Goal: Task Accomplishment & Management: Manage account settings

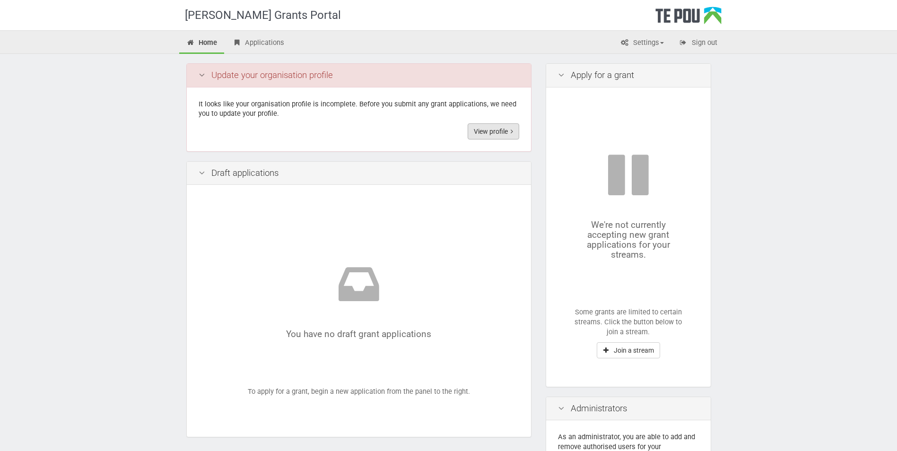
click at [507, 128] on link "View profile" at bounding box center [494, 131] width 52 height 16
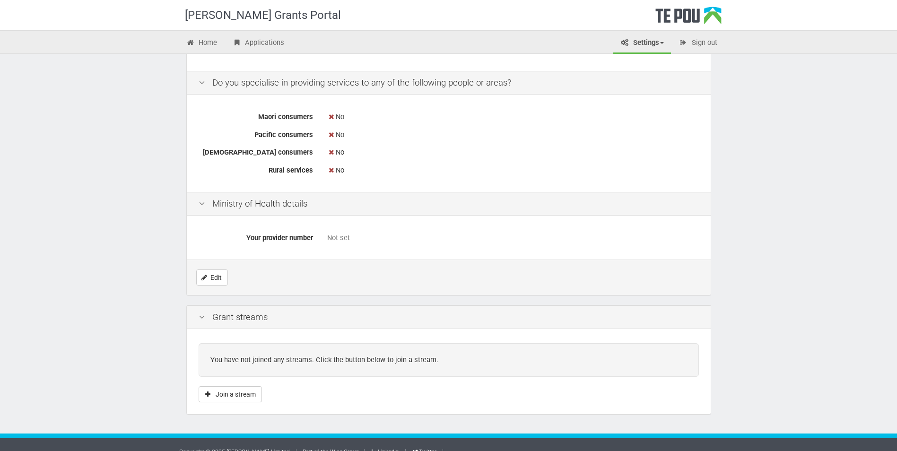
scroll to position [267, 0]
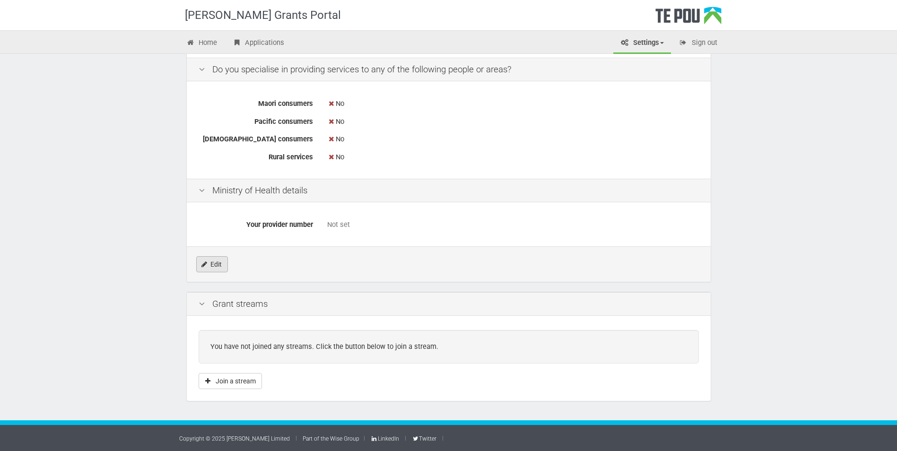
click at [215, 264] on link "Edit" at bounding box center [212, 264] width 32 height 16
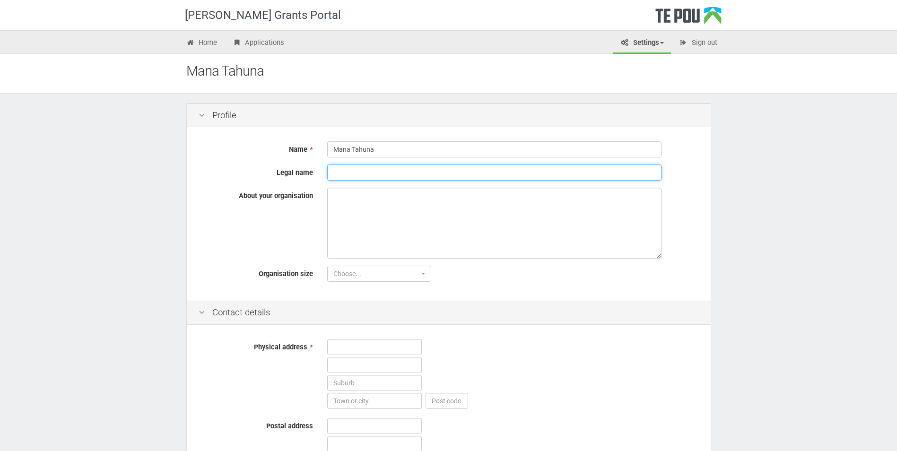
click at [358, 174] on input "Legal name" at bounding box center [494, 173] width 334 height 16
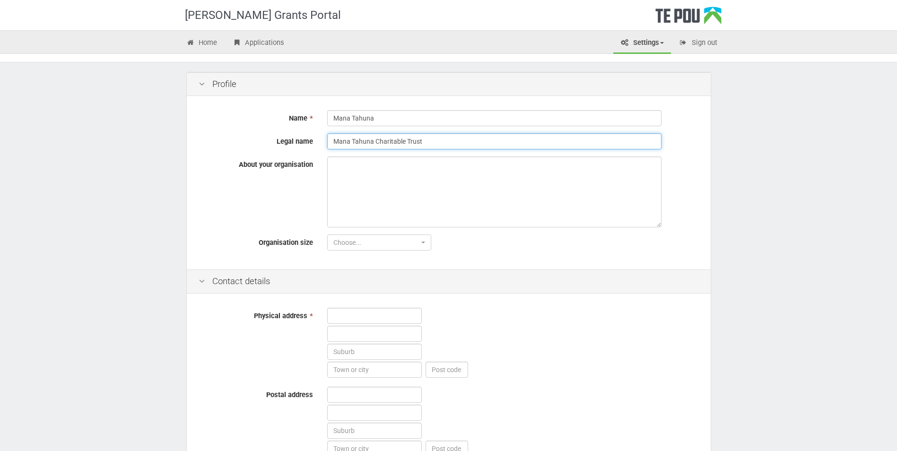
scroll to position [47, 0]
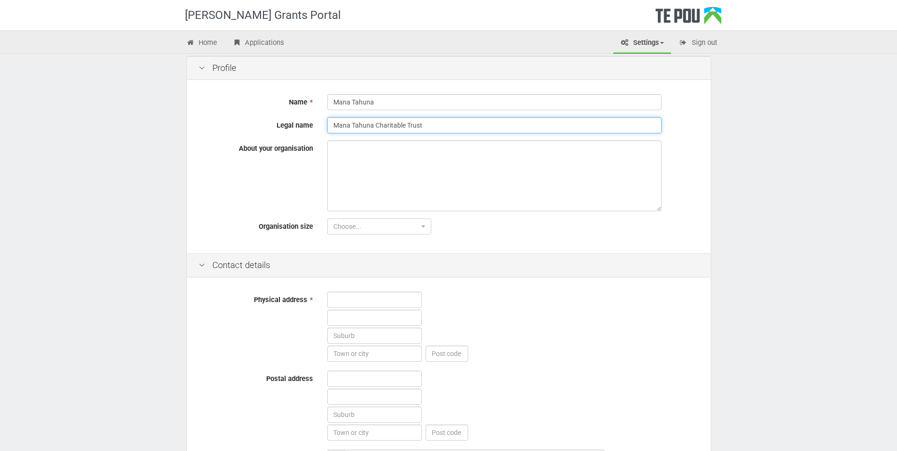
type input "Mana Tahuna Charitable Trust"
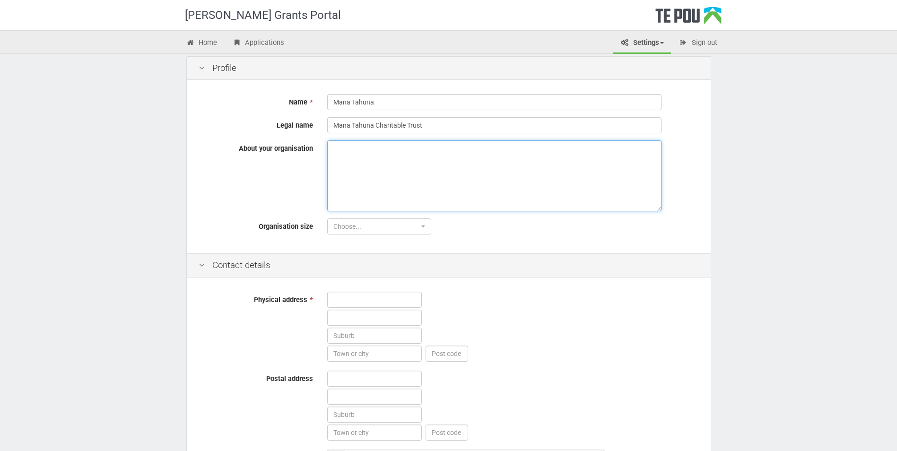
click at [395, 169] on textarea "About your organisation" at bounding box center [494, 176] width 334 height 71
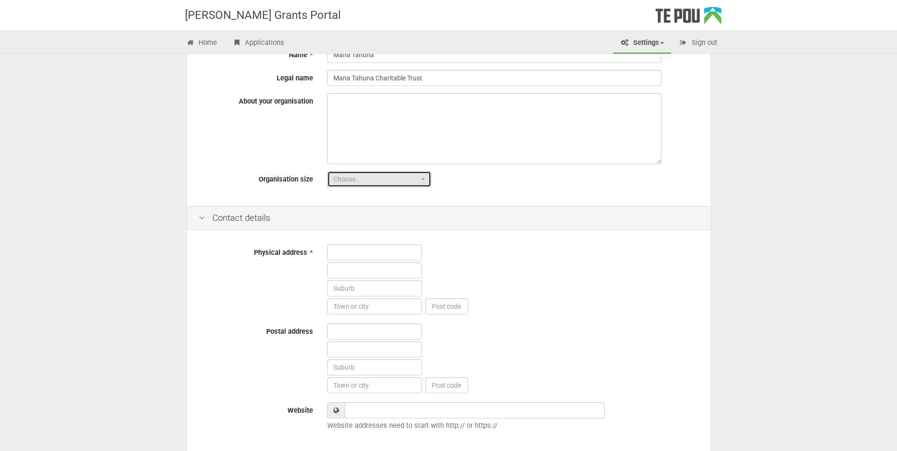
click at [379, 180] on span "Choose..." at bounding box center [377, 179] width 86 height 9
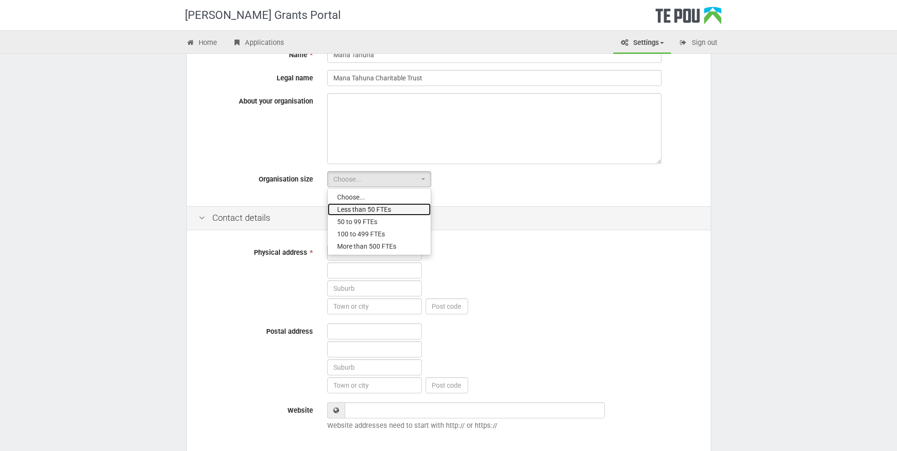
click at [390, 206] on span "Less than 50 FTEs" at bounding box center [364, 209] width 54 height 9
select select "1"
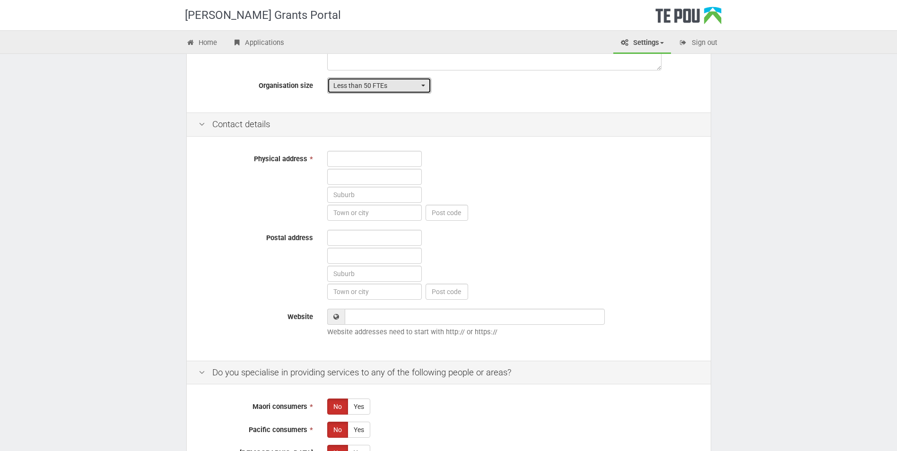
scroll to position [189, 0]
click at [364, 163] on input "text" at bounding box center [374, 158] width 95 height 16
type input "[STREET_ADDRESS][PERSON_NAME]"
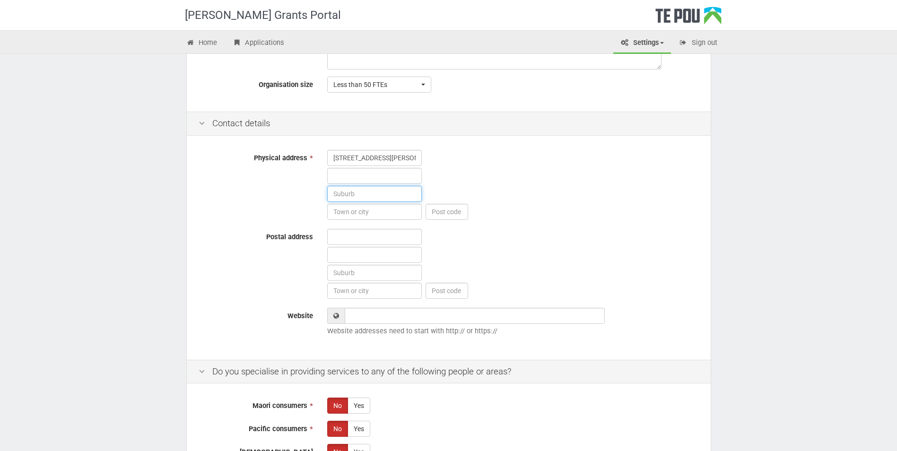
click at [364, 187] on input "text" at bounding box center [374, 194] width 95 height 16
type input "Frankton"
type input "Queenstown"
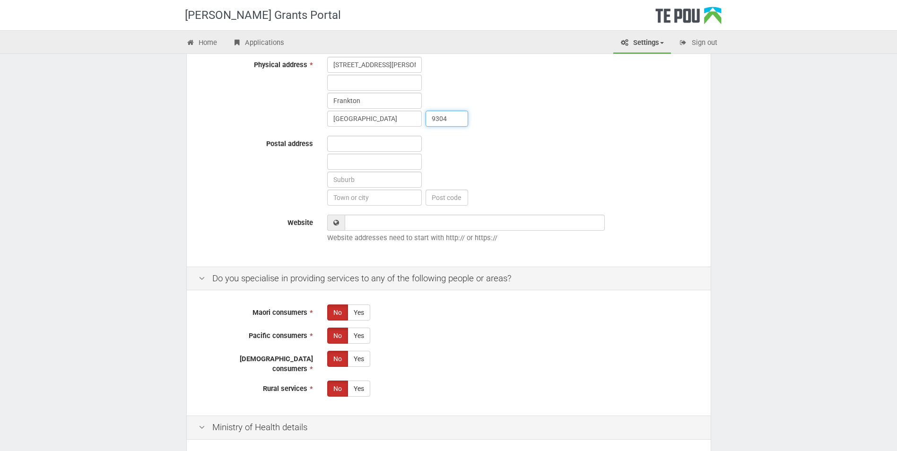
scroll to position [284, 0]
click at [346, 149] on input "text" at bounding box center [374, 142] width 95 height 16
click at [574, 137] on div at bounding box center [513, 170] width 386 height 72
click at [451, 116] on input "9304" at bounding box center [447, 117] width 43 height 16
type input "9300"
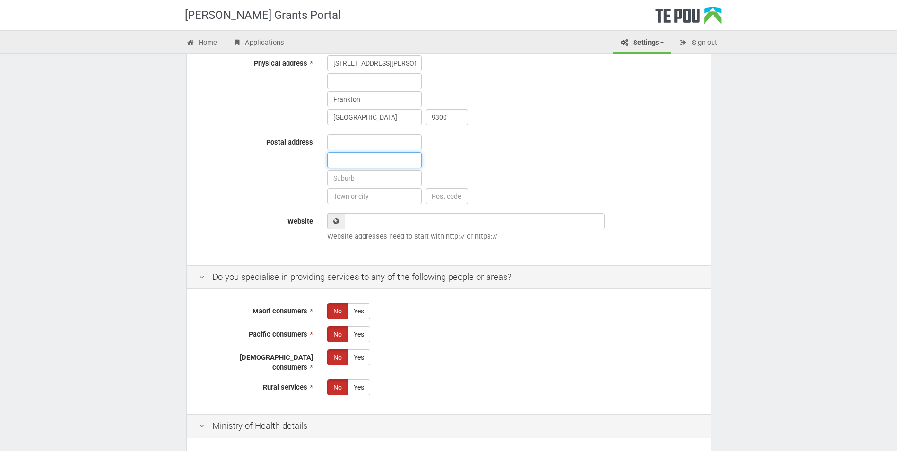
click at [365, 152] on input "text" at bounding box center [374, 160] width 95 height 16
click at [336, 148] on input "text" at bounding box center [374, 142] width 95 height 16
type input "[STREET_ADDRESS][PERSON_NAME]"
type input "Frankton"
type input "Queenstown"
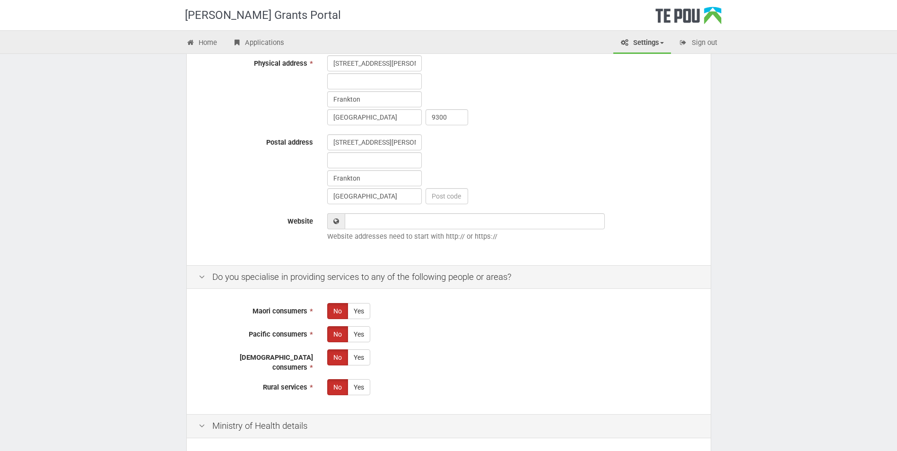
click at [538, 181] on div "5 Sutherland Lane Frankton Queenstown" at bounding box center [513, 170] width 386 height 72
click at [482, 226] on input "Website" at bounding box center [475, 221] width 260 height 16
click at [427, 225] on input "Website" at bounding box center [475, 221] width 260 height 16
paste input "[URL][DOMAIN_NAME]"
type input "[URL][DOMAIN_NAME]"
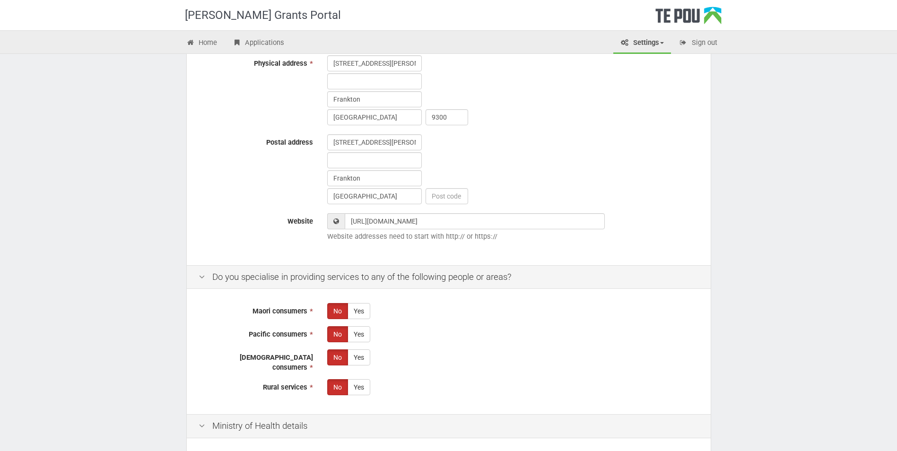
click at [671, 230] on div "https://www.manatahuna.co.nz/ Website addresses need to start with http:// or h…" at bounding box center [513, 229] width 386 height 33
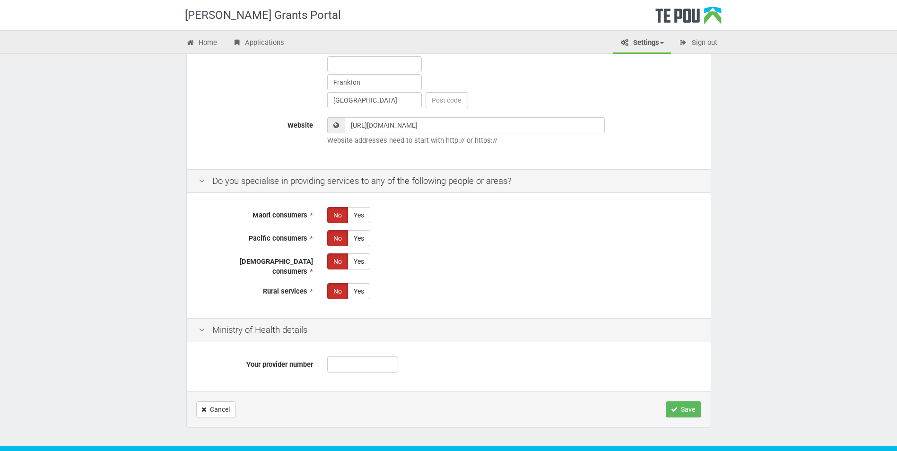
scroll to position [399, 0]
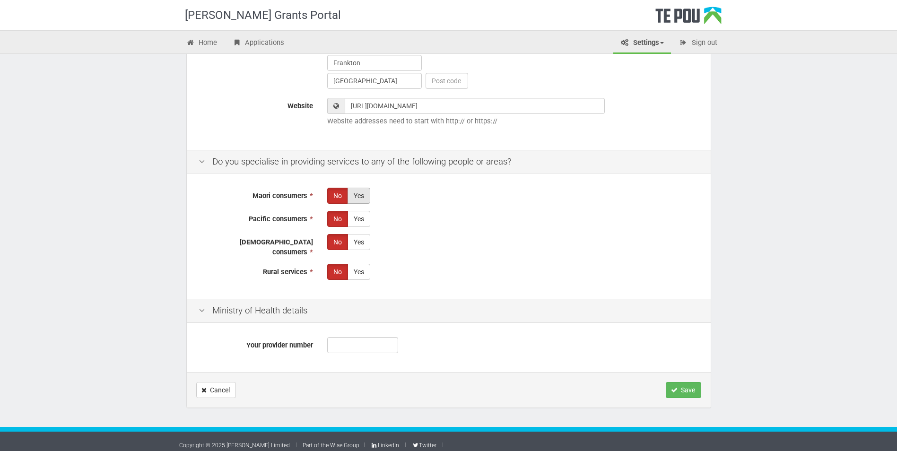
click at [359, 194] on label "Yes" at bounding box center [359, 196] width 23 height 16
radio input "true"
click at [361, 217] on label "Yes" at bounding box center [359, 219] width 23 height 16
radio input "true"
click at [364, 248] on label "Yes" at bounding box center [359, 242] width 23 height 16
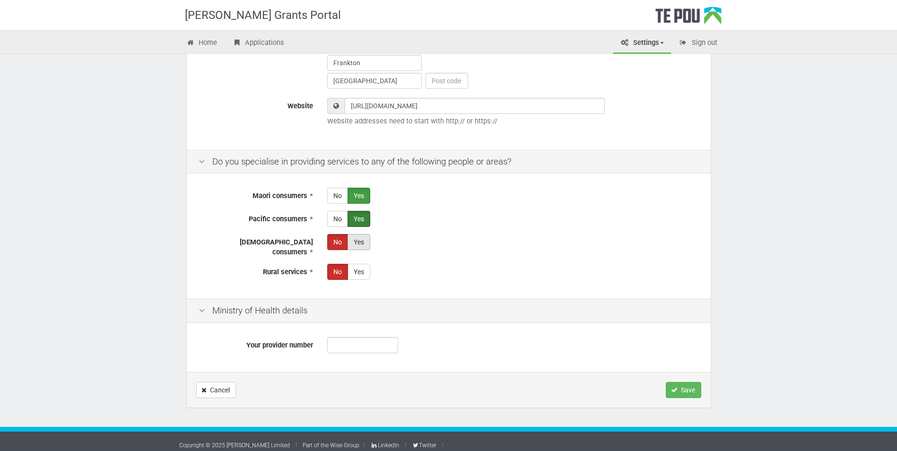
radio input "true"
click at [362, 266] on label "Yes" at bounding box center [359, 272] width 23 height 16
radio input "true"
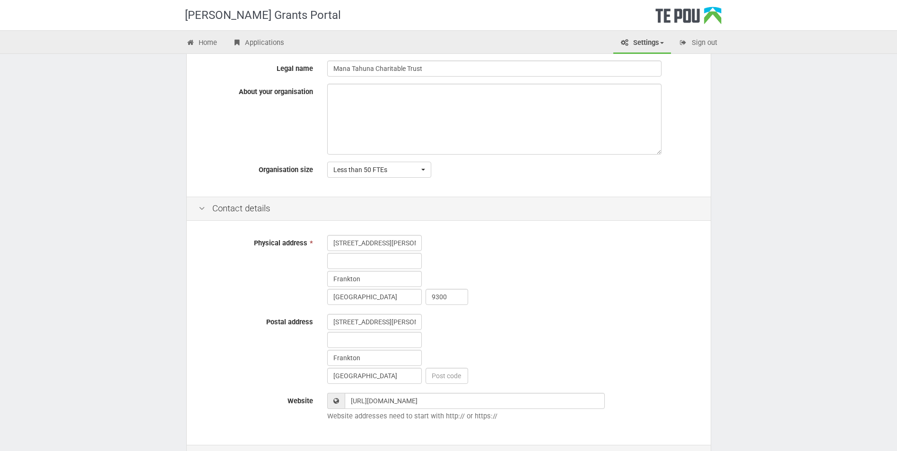
scroll to position [0, 0]
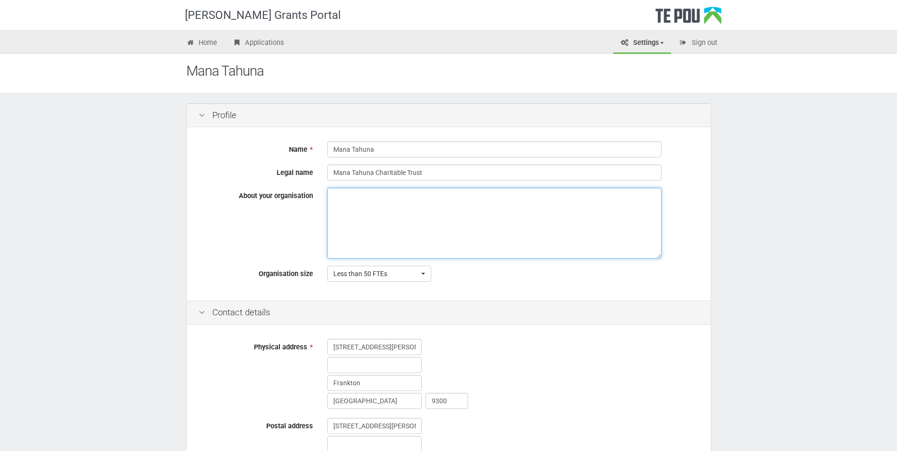
click at [446, 209] on textarea "About your organisation" at bounding box center [494, 223] width 334 height 71
click at [366, 217] on textarea "About your organisation" at bounding box center [494, 223] width 334 height 71
paste textarea "We are a kaupapa Māori Charitable Trust committed to and leading positive syste…"
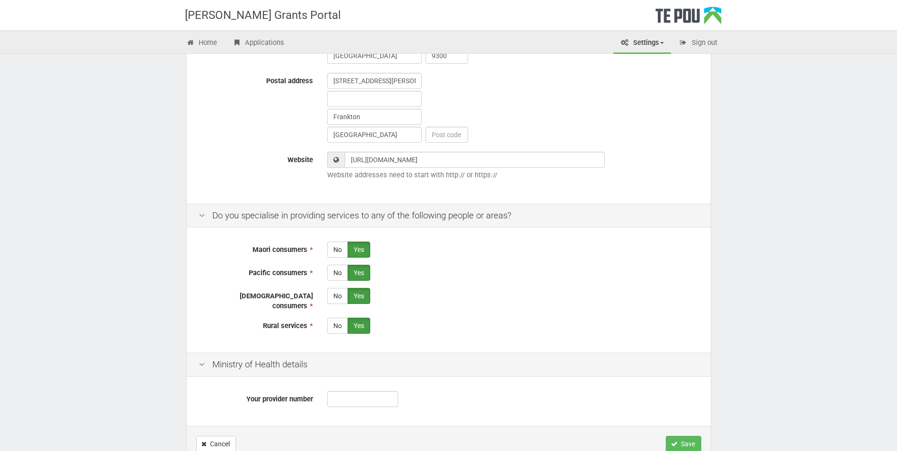
scroll to position [399, 0]
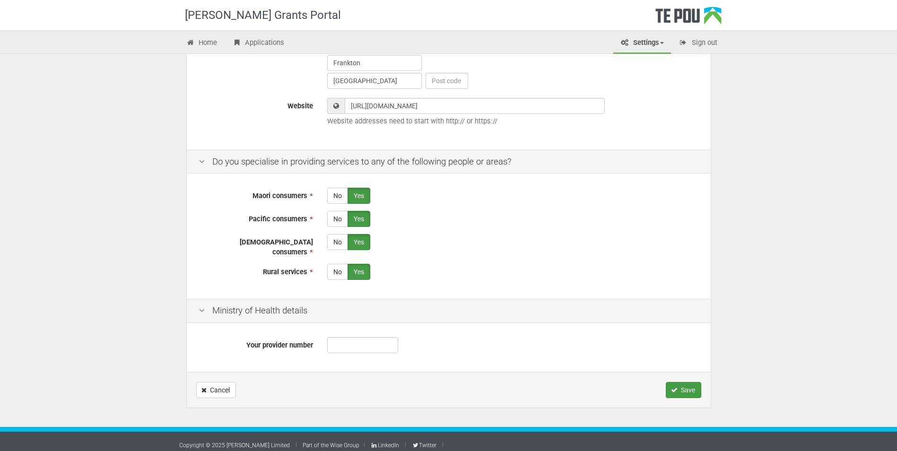
type textarea "We are a kaupapa Māori Charitable Trust committed to and leading positive syste…"
click at [685, 386] on button "Save" at bounding box center [683, 390] width 35 height 16
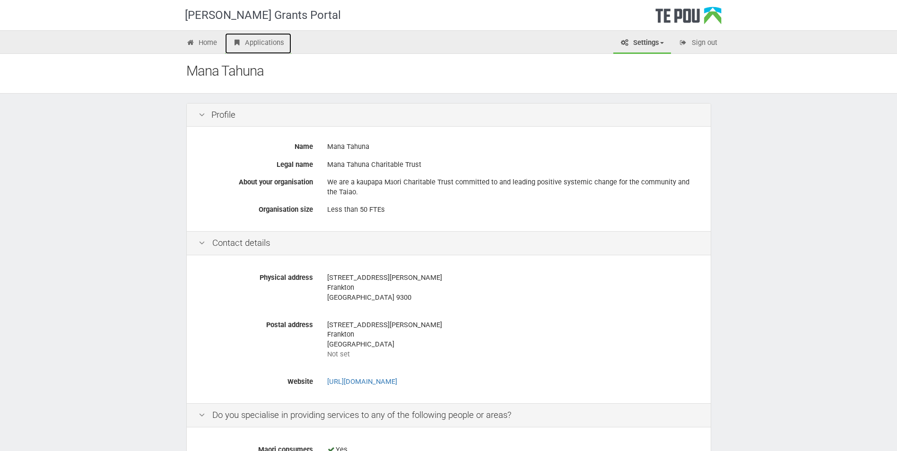
click at [250, 46] on link "Applications" at bounding box center [258, 43] width 66 height 21
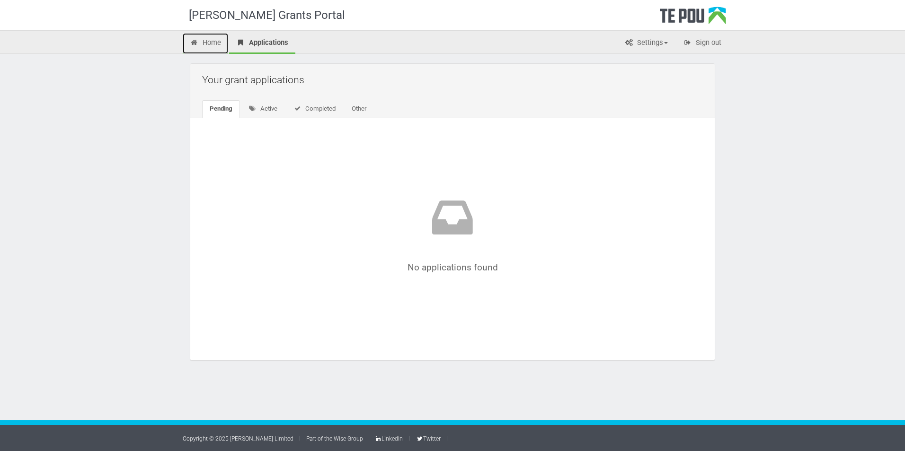
click at [218, 45] on link "Home" at bounding box center [205, 43] width 45 height 21
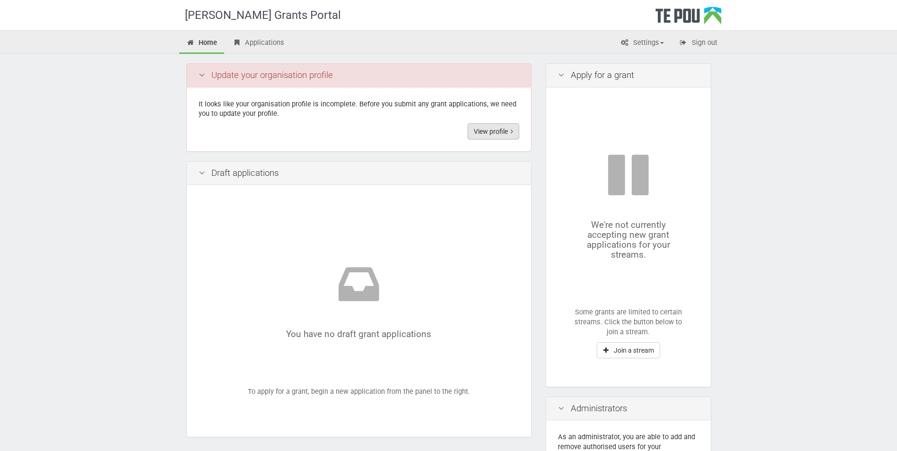
click at [492, 125] on link "View profile" at bounding box center [494, 131] width 52 height 16
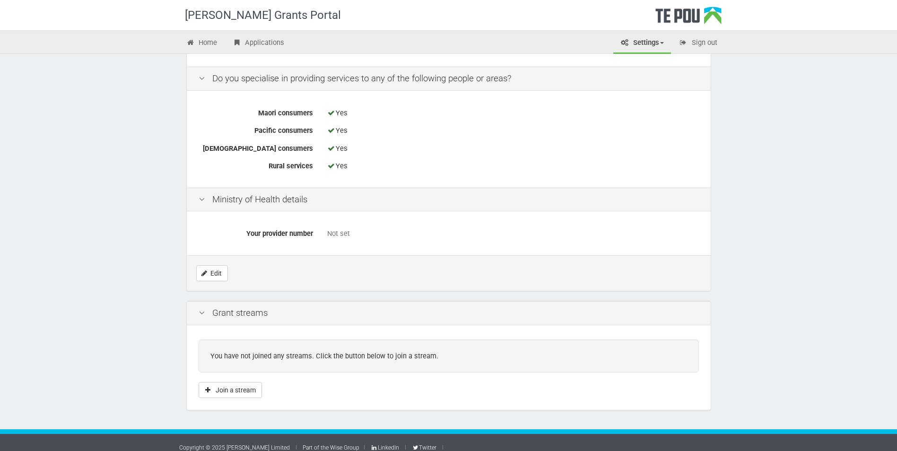
scroll to position [346, 0]
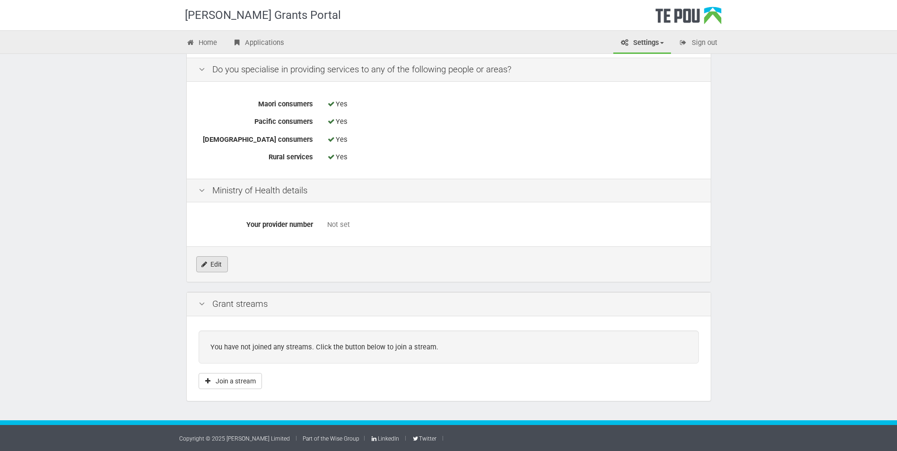
click at [212, 270] on link "Edit" at bounding box center [212, 264] width 32 height 16
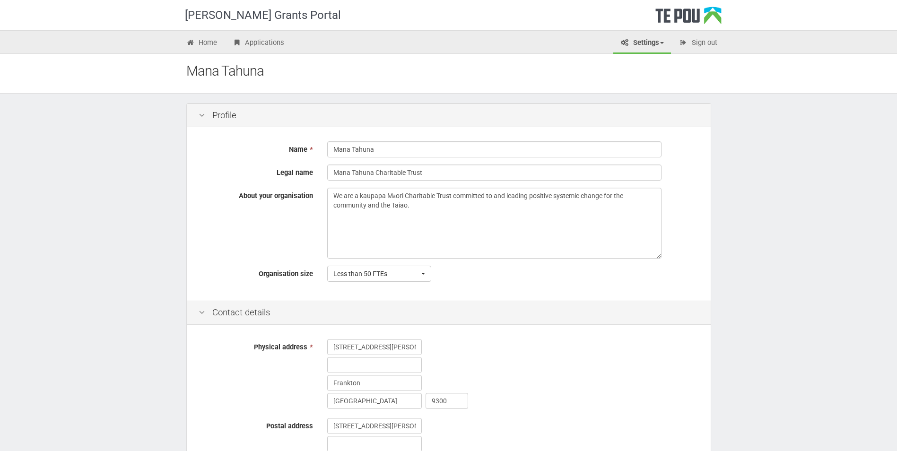
scroll to position [142, 0]
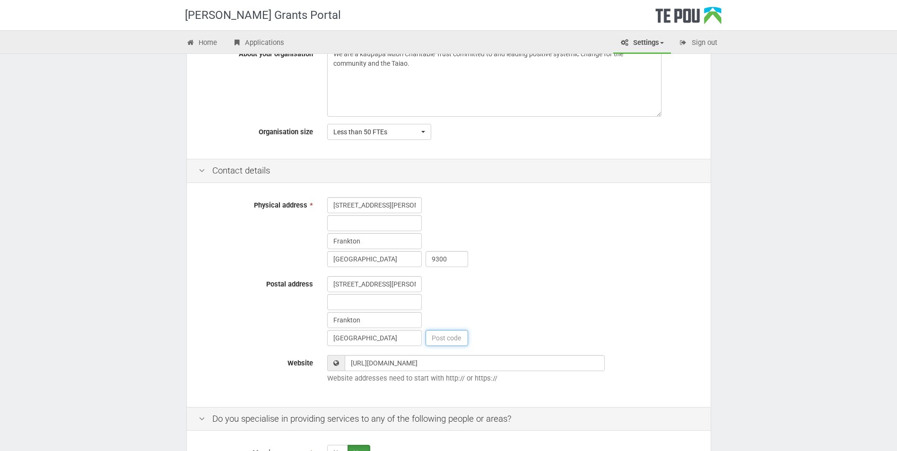
click at [457, 338] on input "text" at bounding box center [447, 338] width 43 height 16
type input "9300"
click at [581, 321] on div "5 Sutherland Lane Frankton Queenstown 9300" at bounding box center [513, 312] width 386 height 72
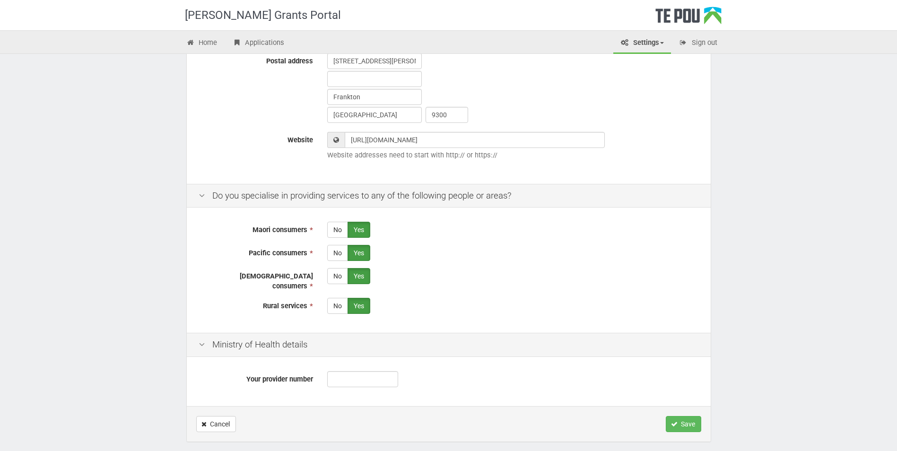
scroll to position [399, 0]
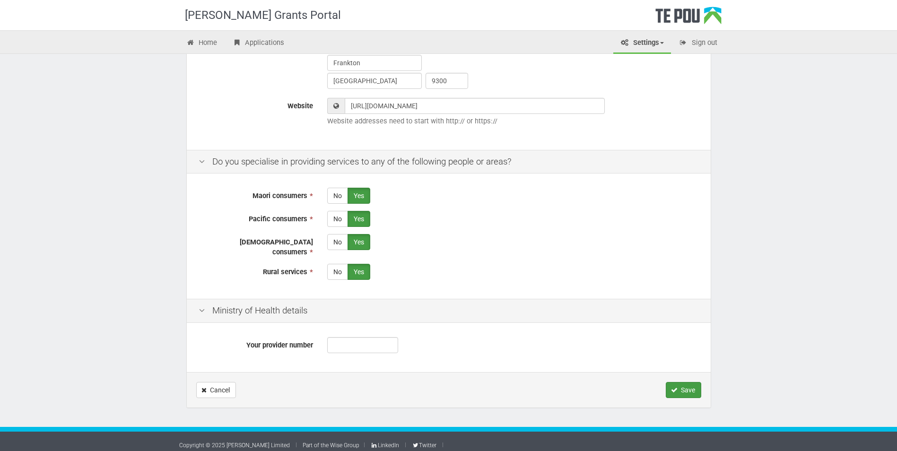
click at [701, 384] on div "Cancel Save" at bounding box center [449, 389] width 524 height 35
click at [685, 382] on button "Save" at bounding box center [683, 390] width 35 height 16
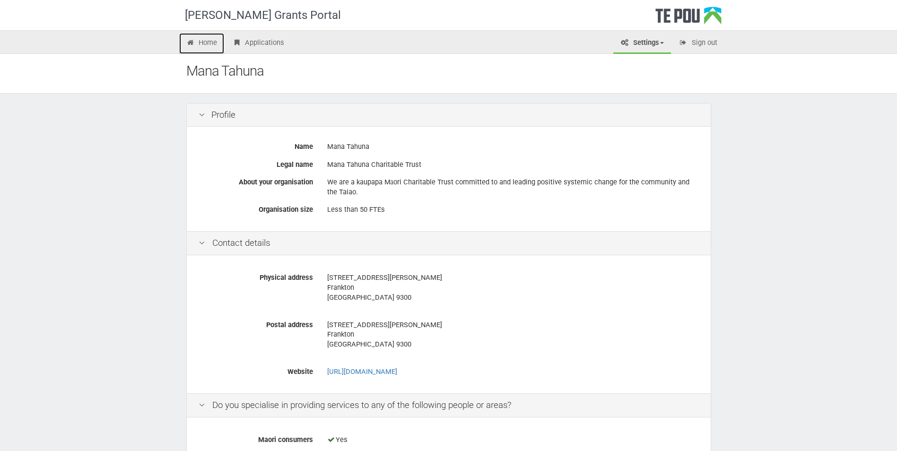
click at [197, 47] on link "Home" at bounding box center [201, 43] width 45 height 21
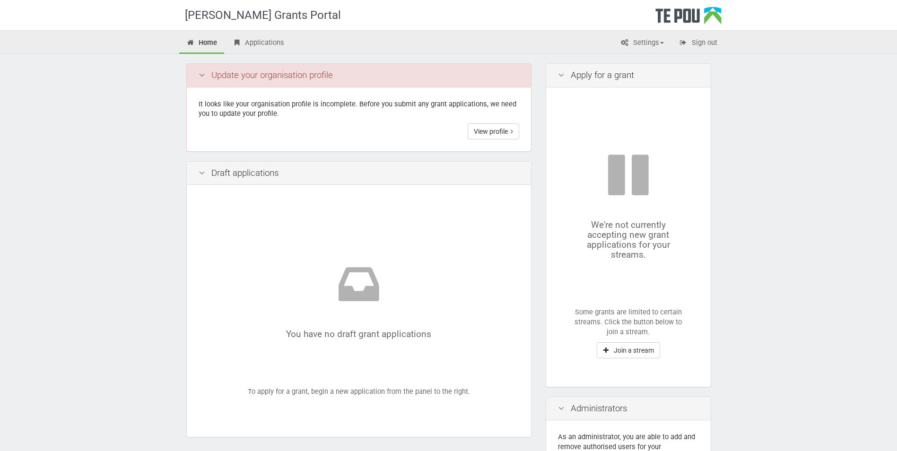
click at [472, 123] on div "It looks like your organisation profile is incomplete. Before you submit any gr…" at bounding box center [359, 120] width 344 height 64
click at [474, 131] on link "View profile" at bounding box center [494, 131] width 52 height 16
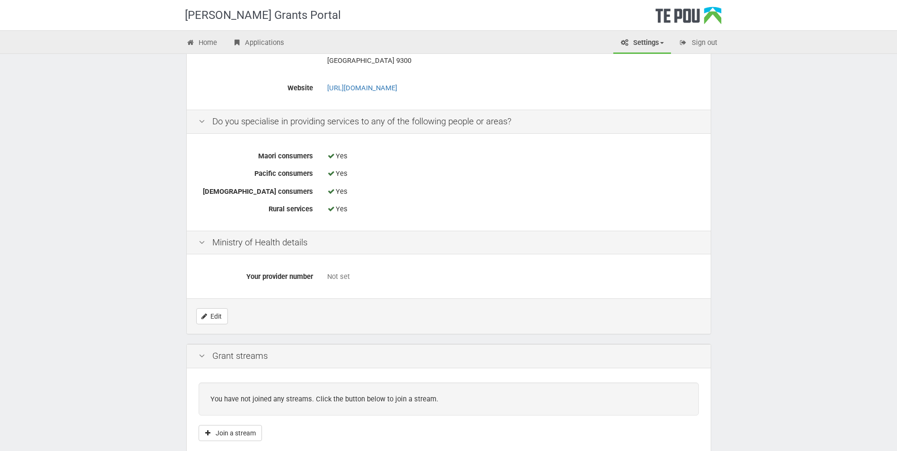
scroll to position [331, 0]
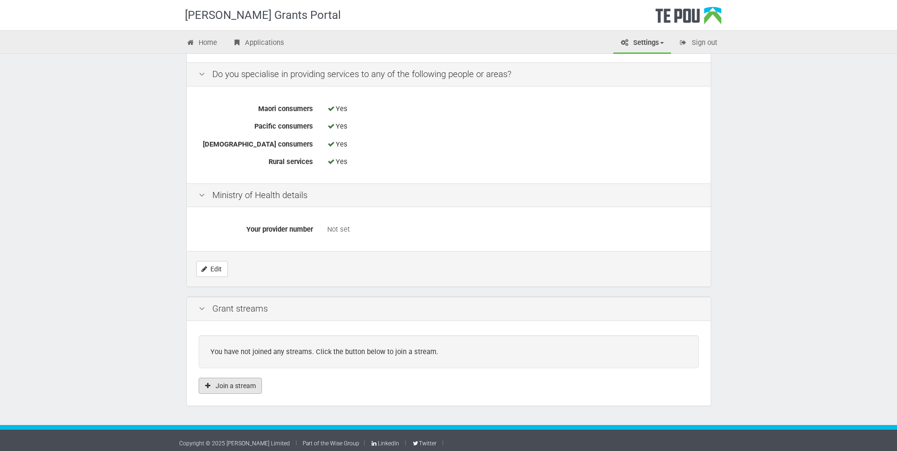
click at [246, 386] on button "Join a stream" at bounding box center [230, 386] width 63 height 16
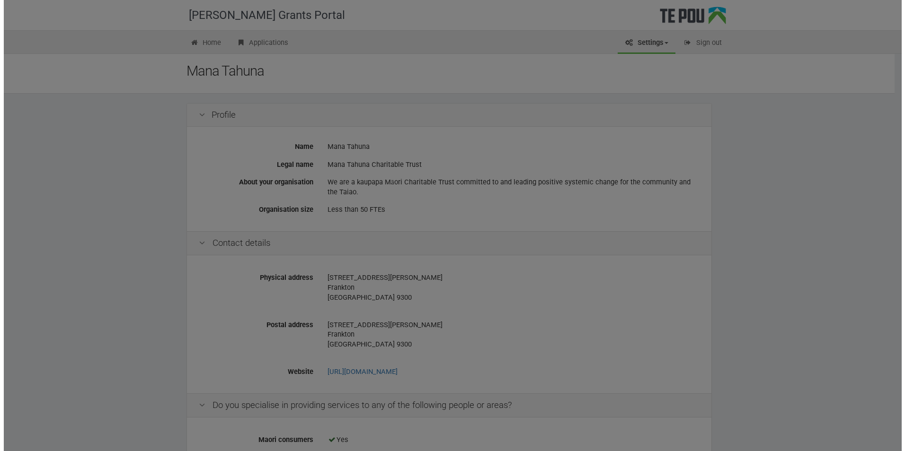
scroll to position [0, 0]
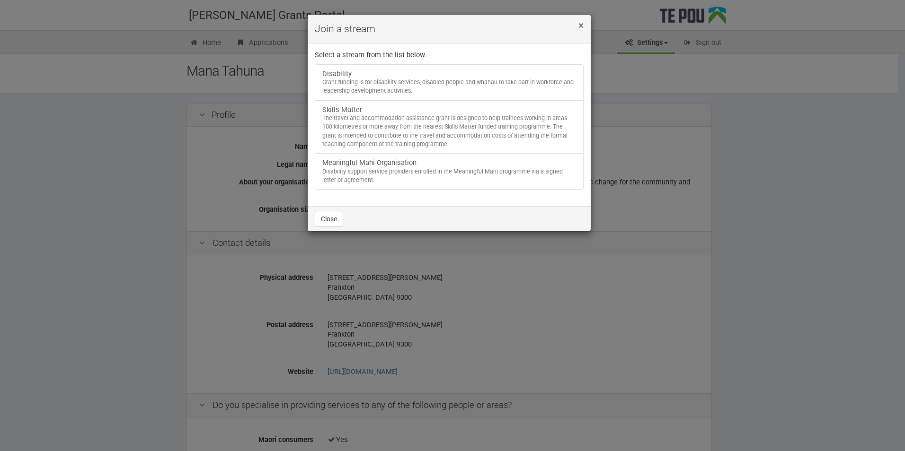
click at [582, 29] on span "×" at bounding box center [580, 25] width 5 height 11
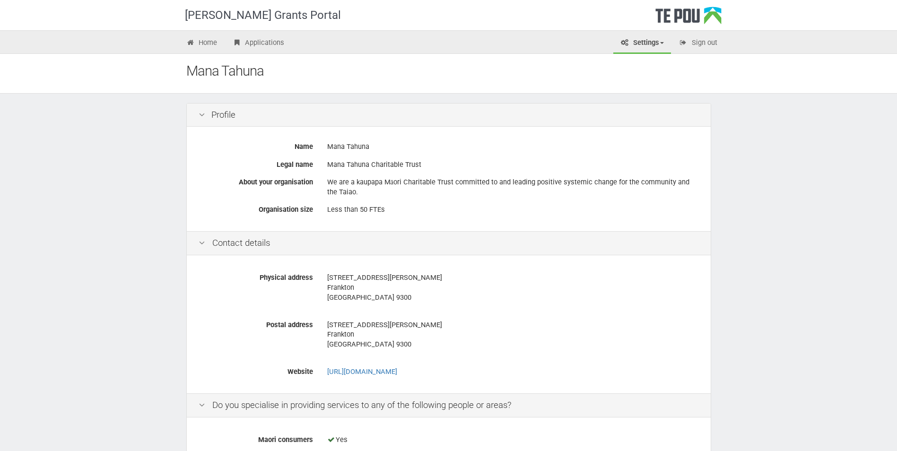
click at [662, 41] on link "Settings" at bounding box center [643, 43] width 58 height 21
